Goal: Task Accomplishment & Management: Complete application form

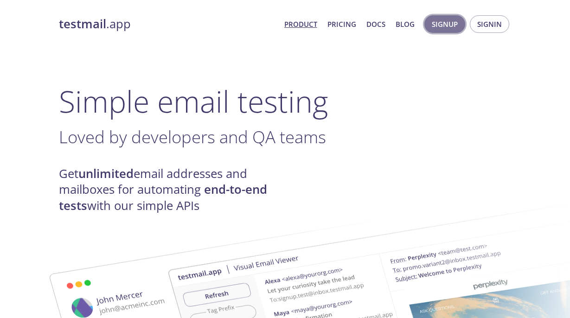
click at [436, 27] on span "Signup" at bounding box center [444, 24] width 26 height 12
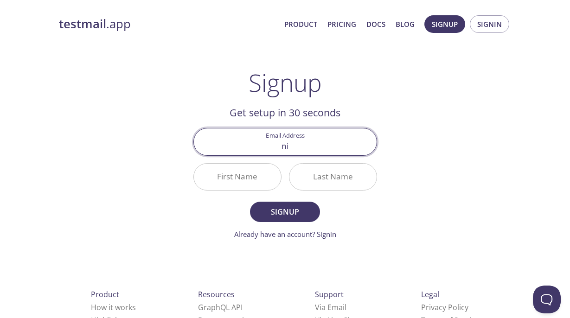
type input "n"
type input "[EMAIL_ADDRESS][DOMAIN_NAME]"
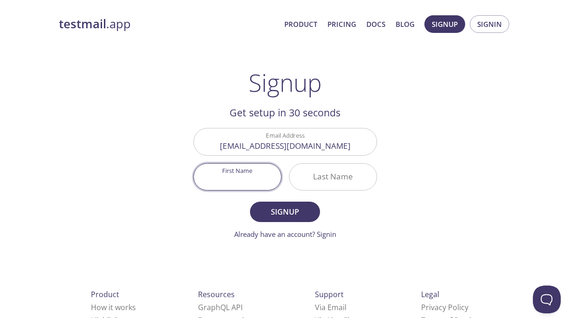
click at [245, 182] on input "First Name" at bounding box center [237, 177] width 87 height 26
type input "Cheanich"
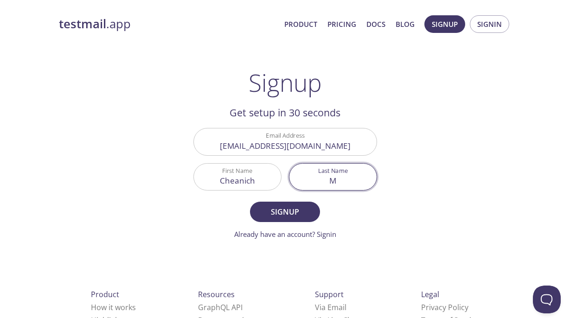
type input "M"
click at [349, 185] on input "M" at bounding box center [332, 177] width 87 height 26
type input "Meta"
click at [283, 216] on span "Signup" at bounding box center [284, 211] width 49 height 13
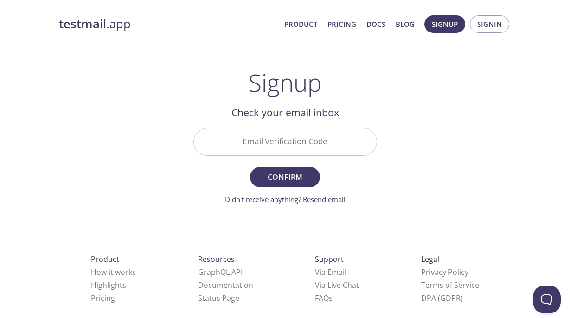
click at [279, 140] on input "Email Verification Code" at bounding box center [285, 141] width 183 height 26
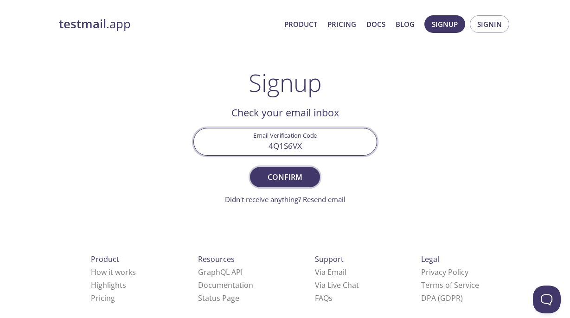
type input "4Q1S6VX"
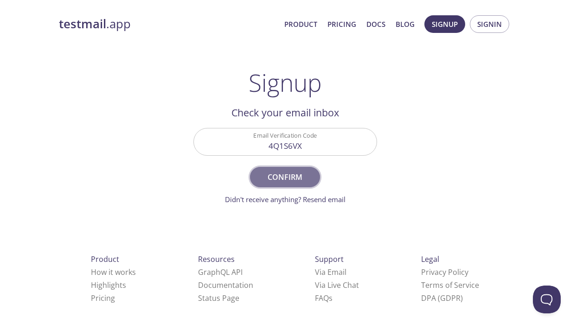
click at [287, 169] on button "Confirm" at bounding box center [285, 177] width 70 height 20
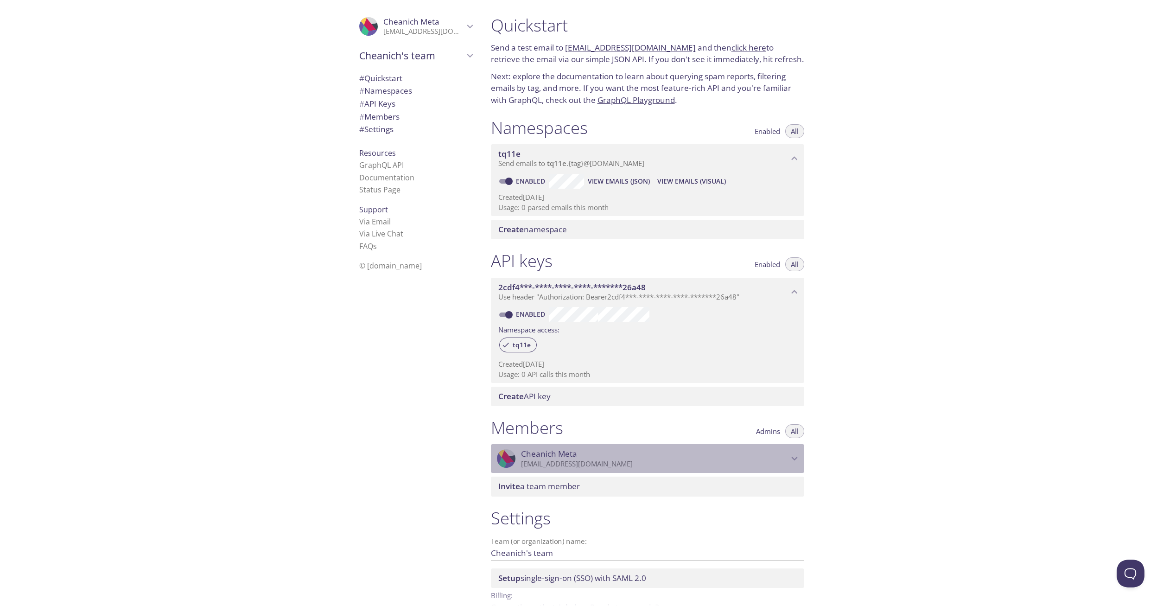
click at [569, 317] on icon "Cheanich Meta" at bounding box center [794, 458] width 12 height 12
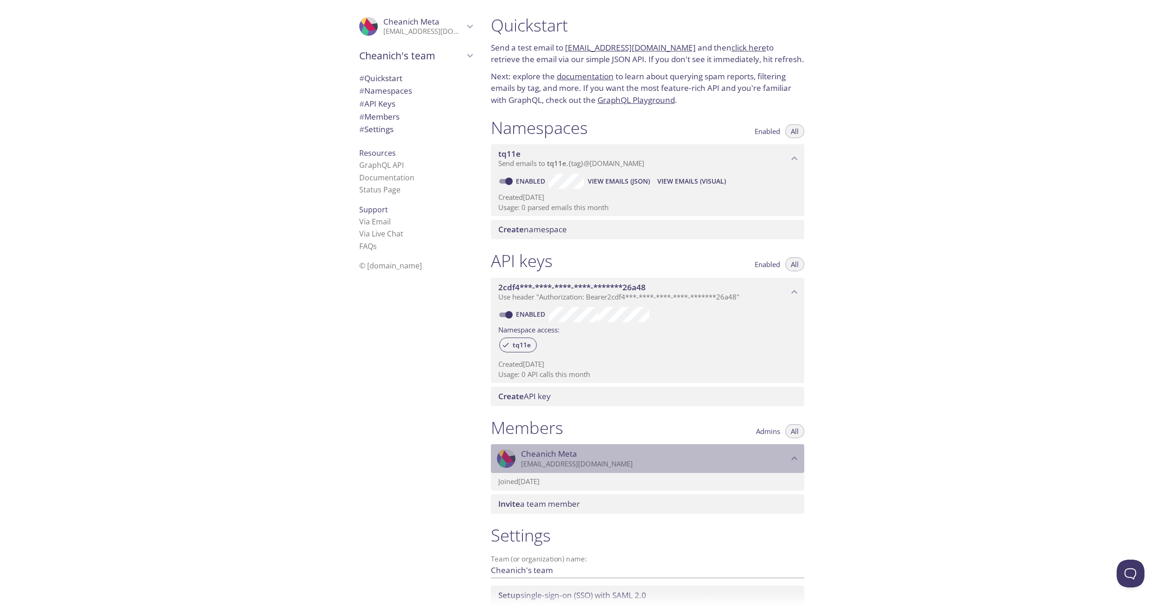
click at [569, 317] on icon "Cheanich Meta" at bounding box center [794, 458] width 12 height 12
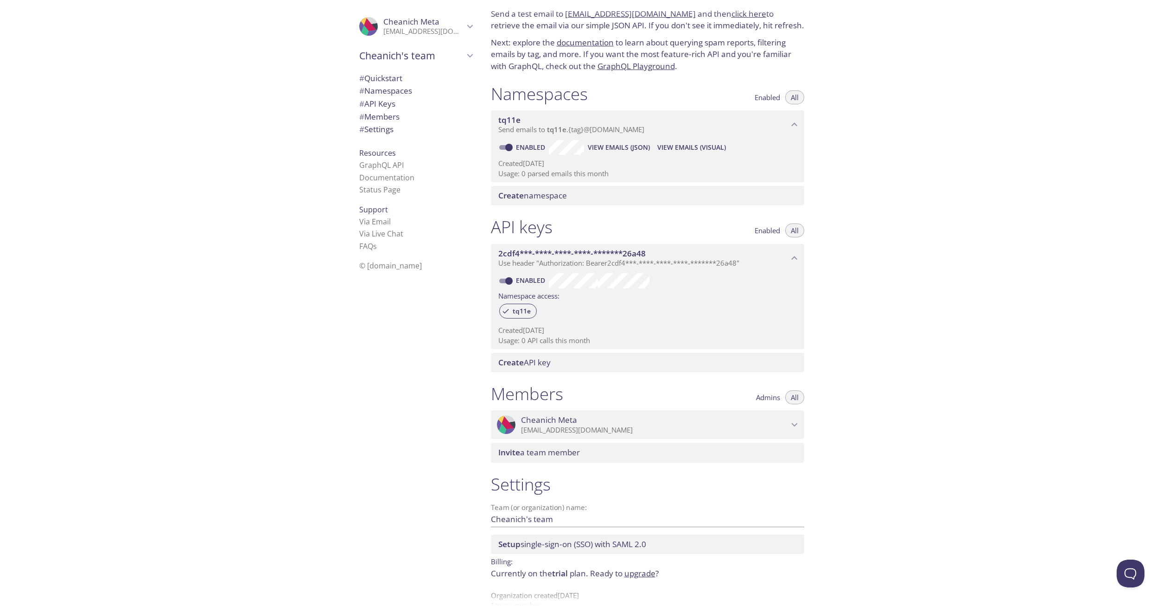
scroll to position [53, 0]
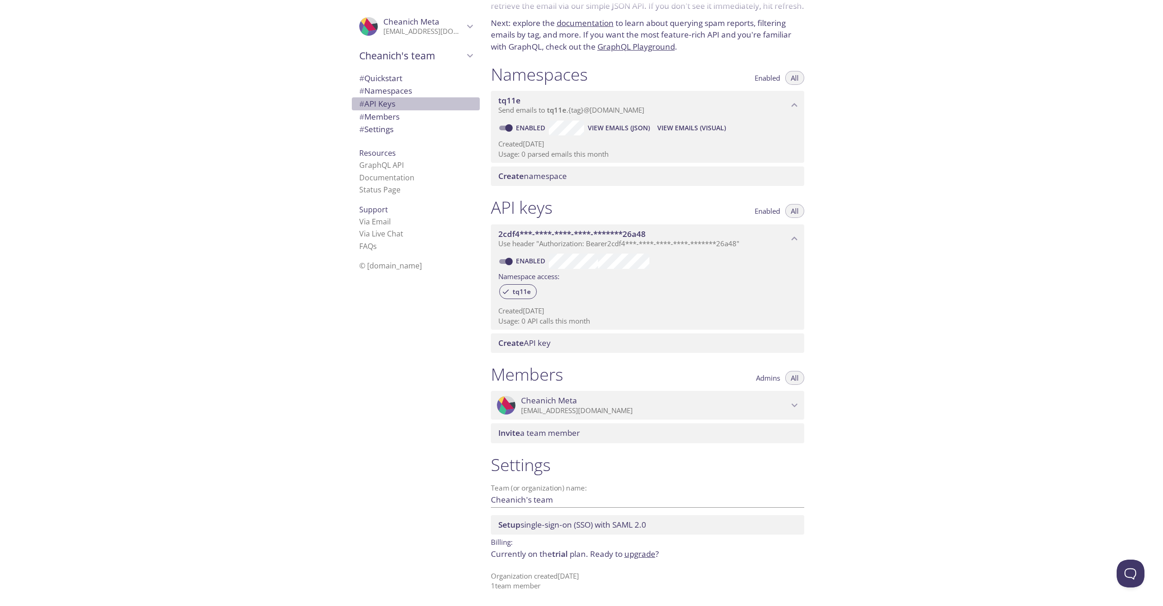
click at [391, 104] on span "# API Keys" at bounding box center [377, 103] width 36 height 11
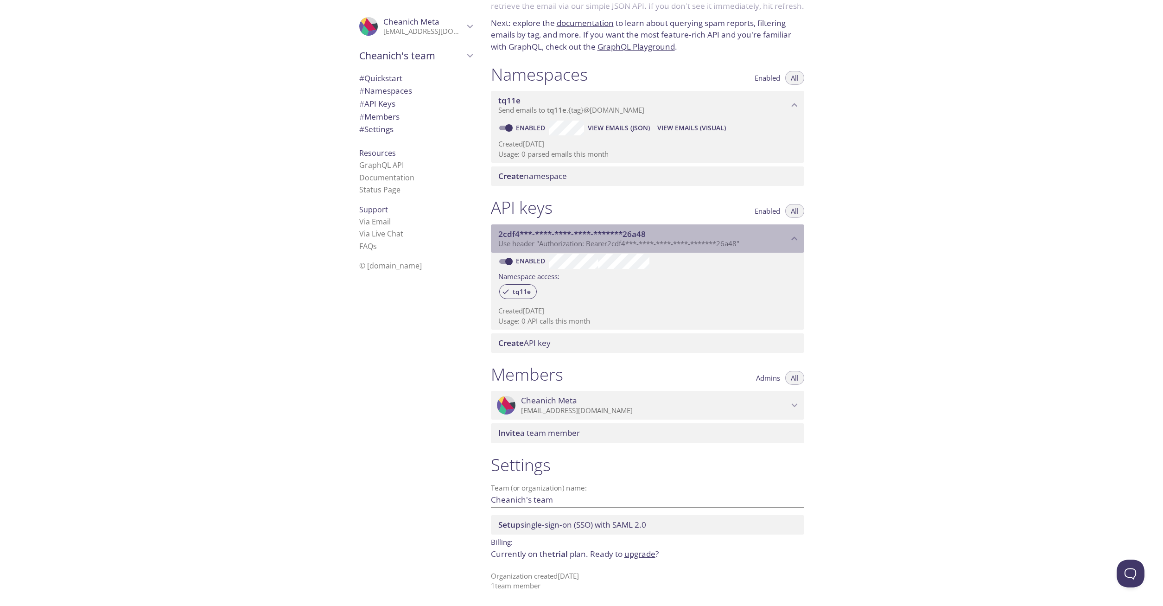
click at [569, 237] on icon "2cdf4***-****-****-****-*******26a48 API key" at bounding box center [794, 238] width 6 height 4
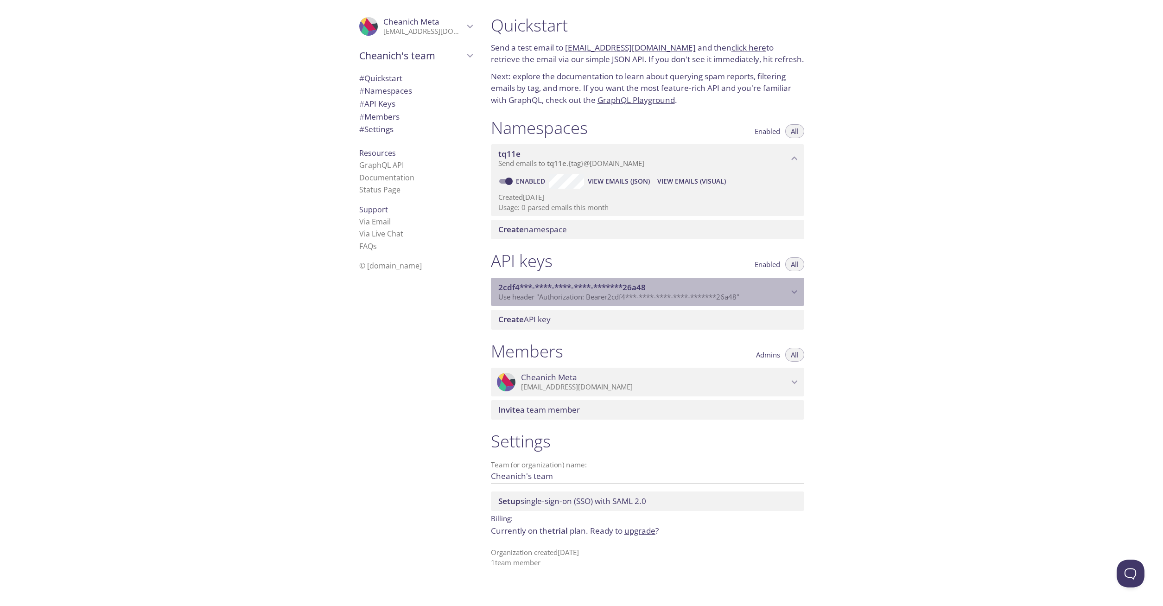
click at [569, 288] on icon "2cdf4***-****-****-****-*******26a48 API key" at bounding box center [794, 292] width 12 height 12
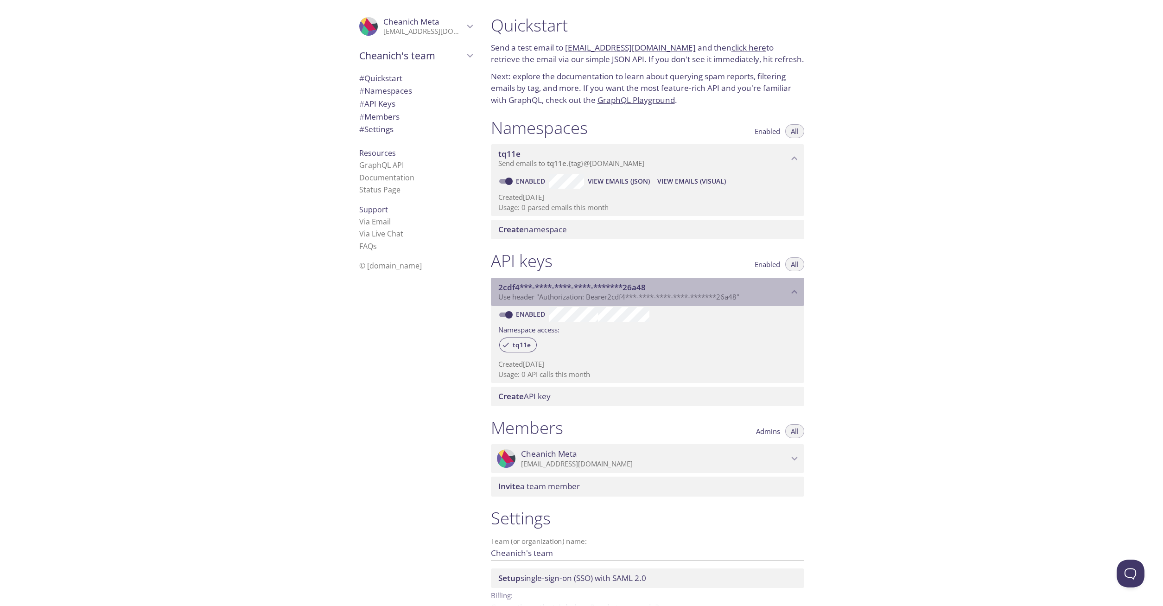
click at [569, 288] on icon "2cdf4***-****-****-****-*******26a48 API key" at bounding box center [794, 292] width 12 height 12
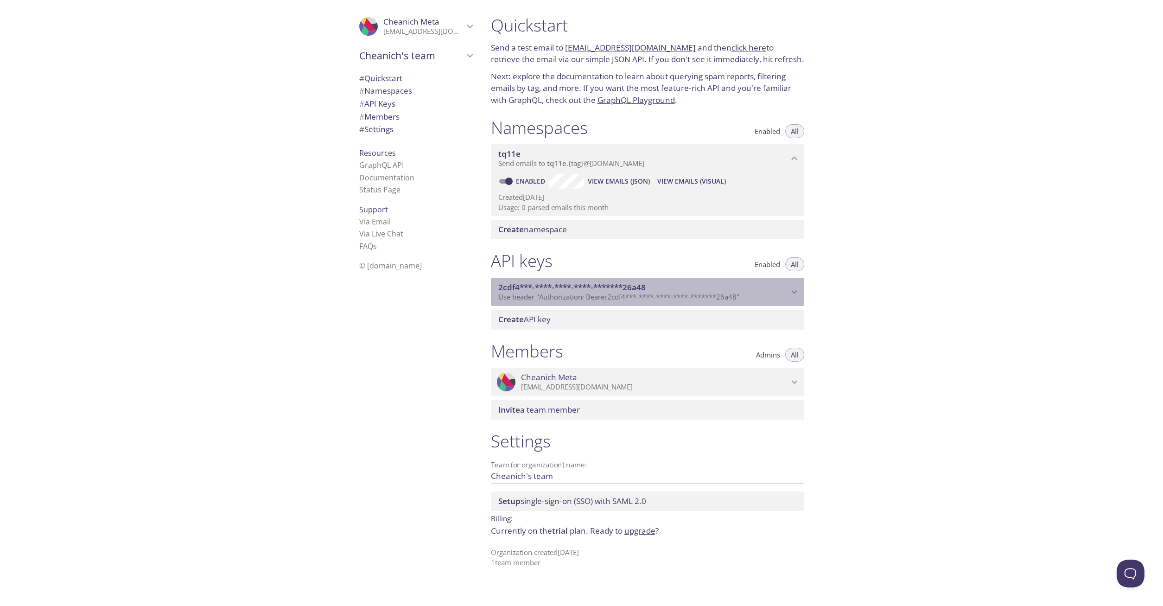
click at [569, 288] on icon "2cdf4***-****-****-****-*******26a48 API key" at bounding box center [794, 292] width 12 height 12
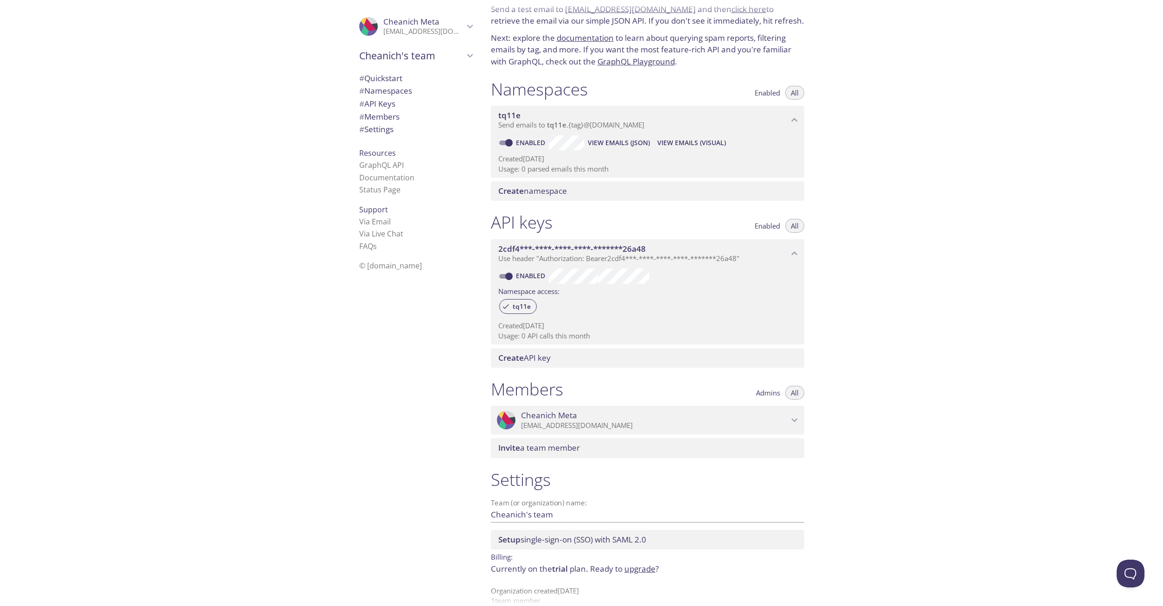
scroll to position [53, 0]
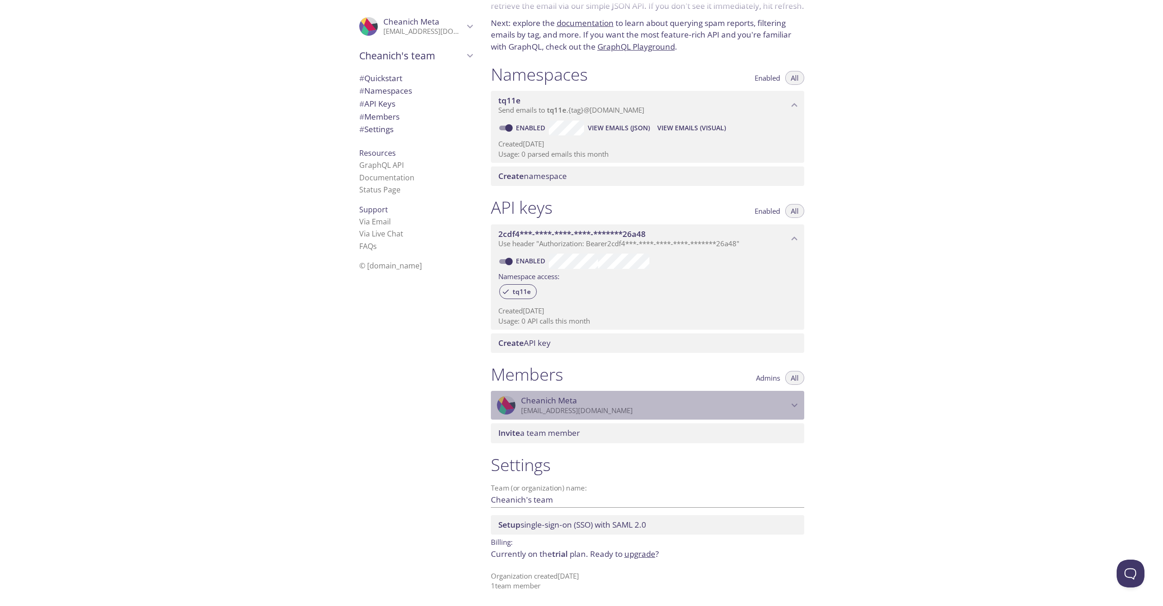
click at [569, 317] on icon "Cheanich Meta" at bounding box center [794, 405] width 12 height 12
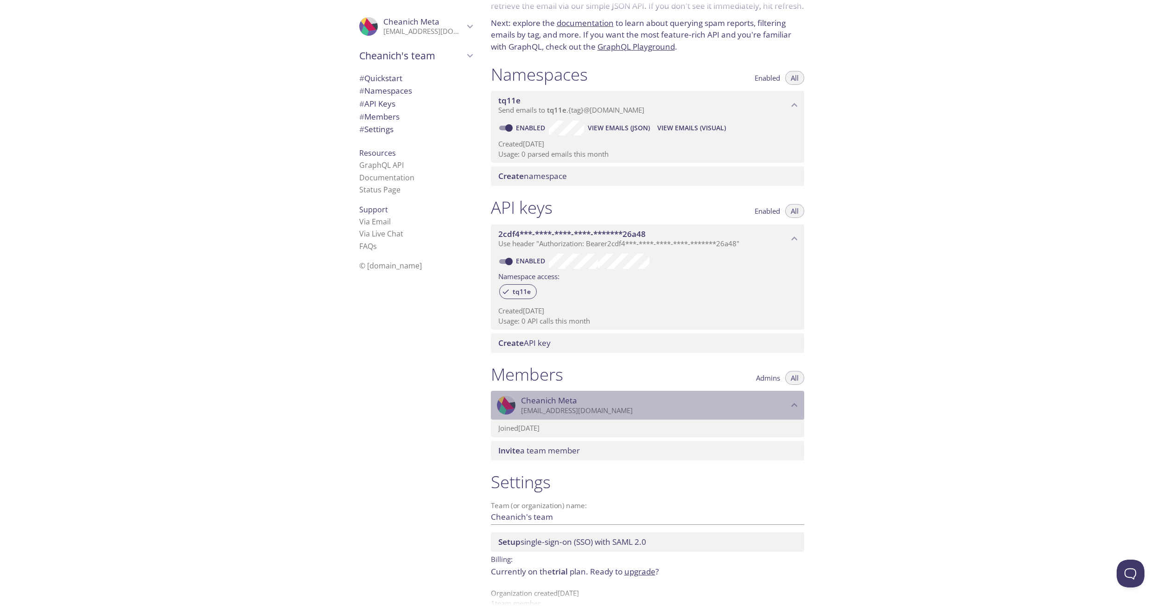
click at [569, 317] on icon "Cheanich Meta" at bounding box center [794, 405] width 12 height 12
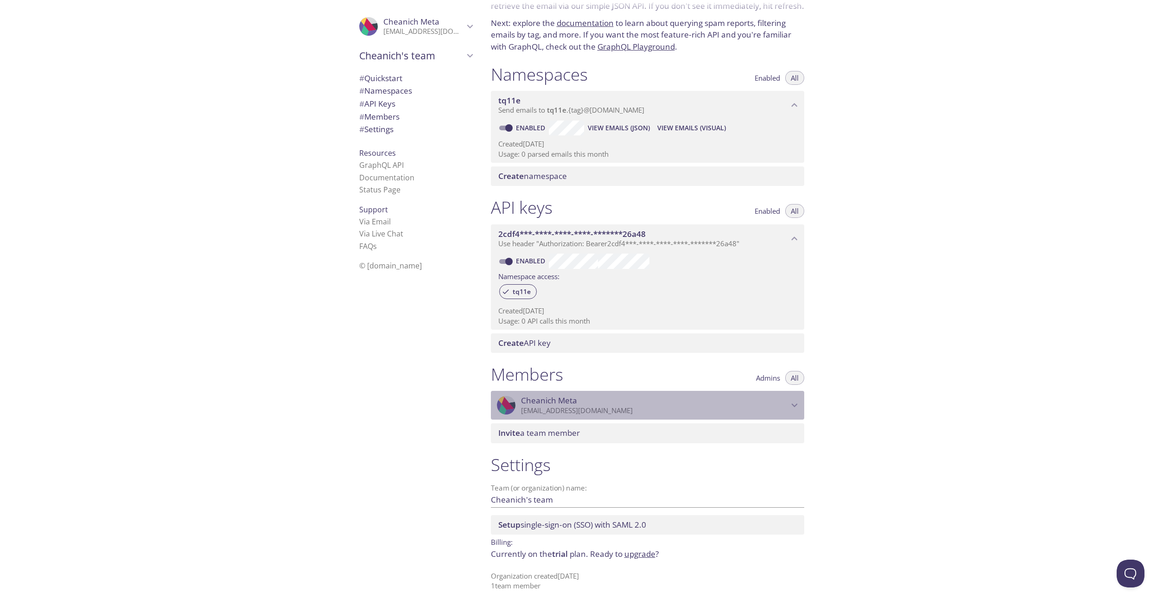
click at [569, 317] on icon "Cheanich Meta" at bounding box center [794, 405] width 12 height 12
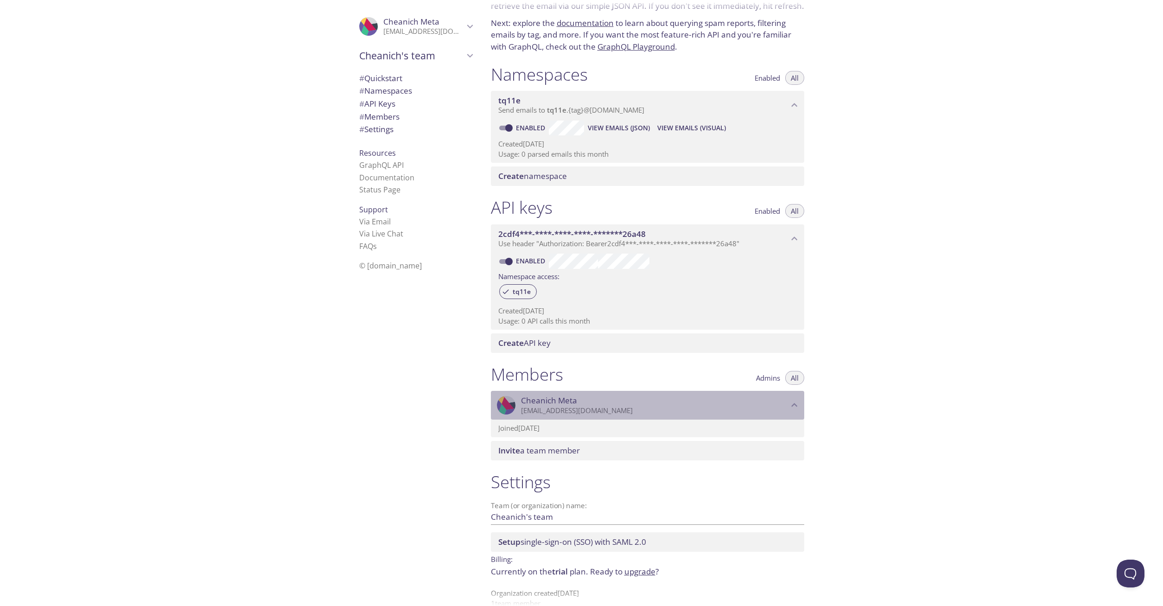
click at [569, 317] on icon "Cheanich Meta" at bounding box center [794, 405] width 12 height 12
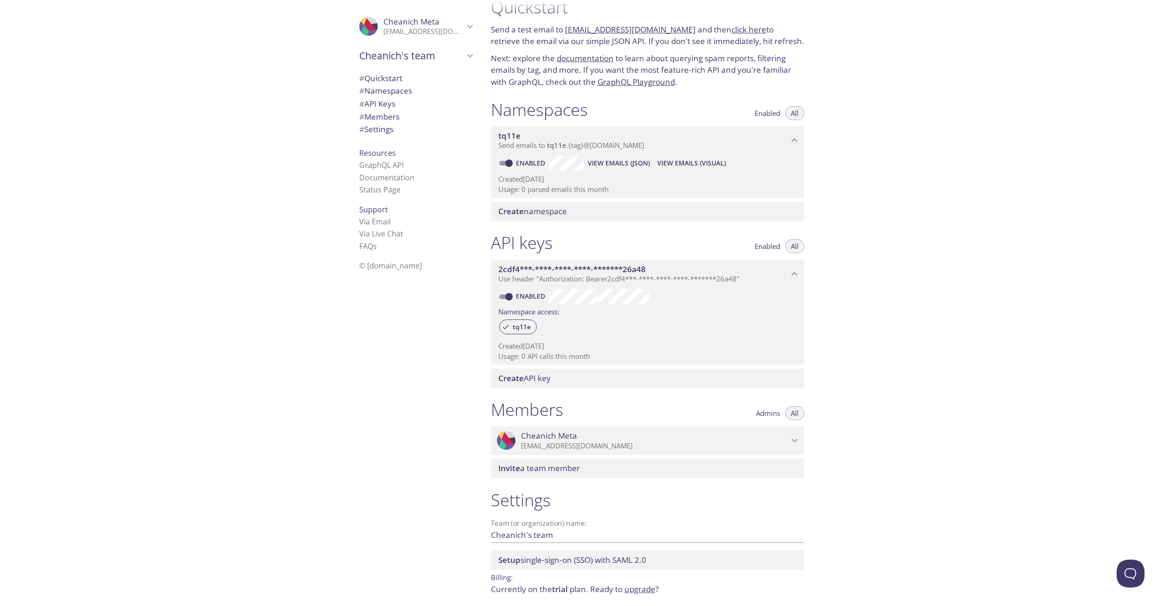
scroll to position [0, 0]
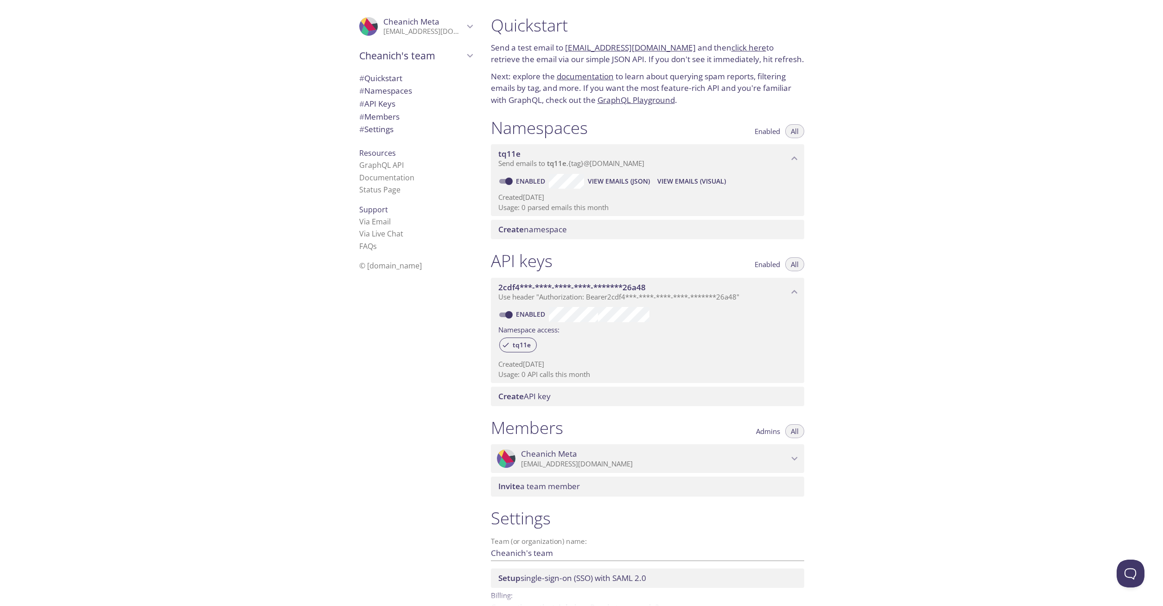
click at [569, 181] on span "View Emails (Visual)" at bounding box center [691, 181] width 69 height 11
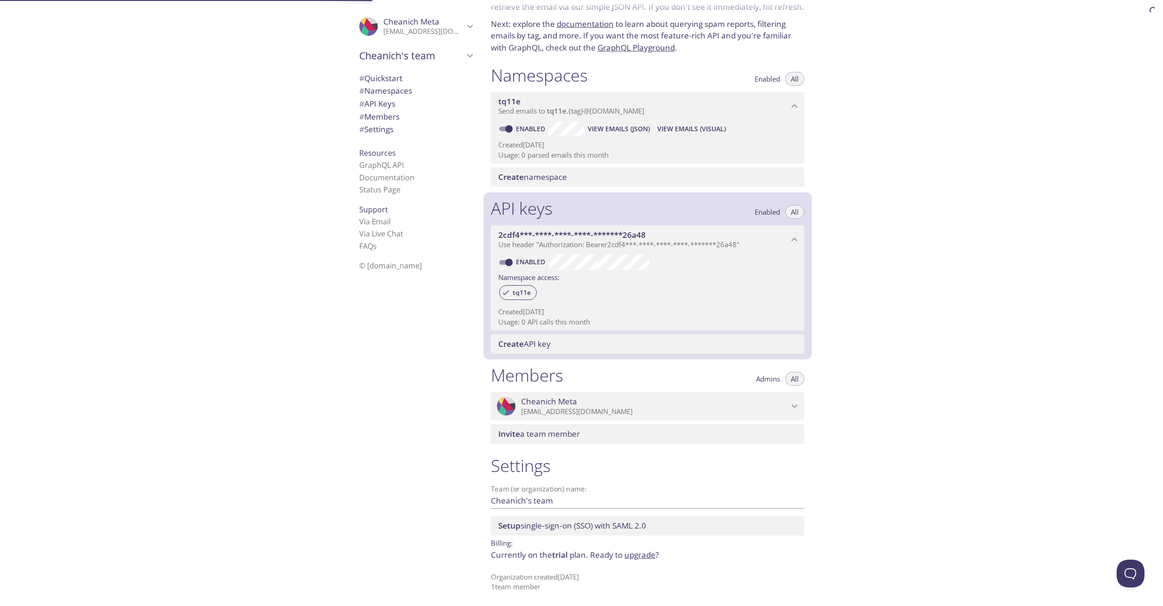
scroll to position [53, 0]
